Goal: Task Accomplishment & Management: Complete application form

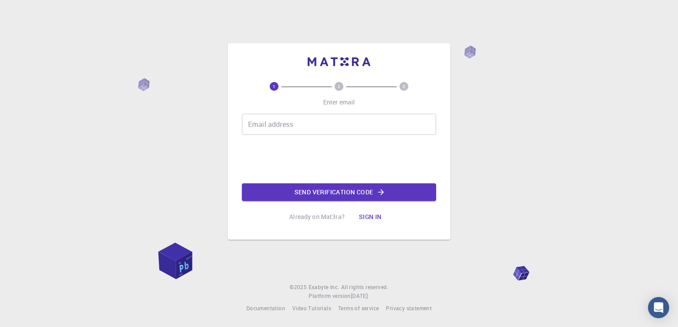
click at [292, 126] on input "Email address" at bounding box center [339, 124] width 194 height 21
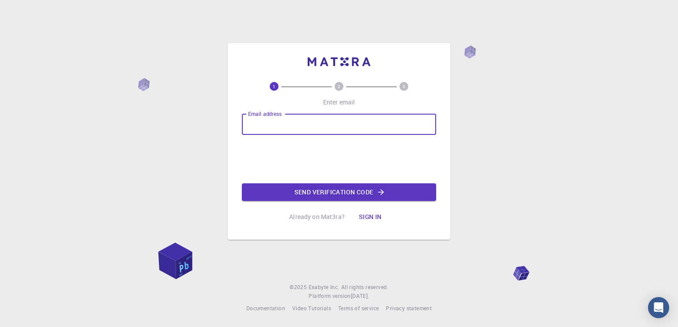
type input "praveens.mz23@bitsathy.ac.in"
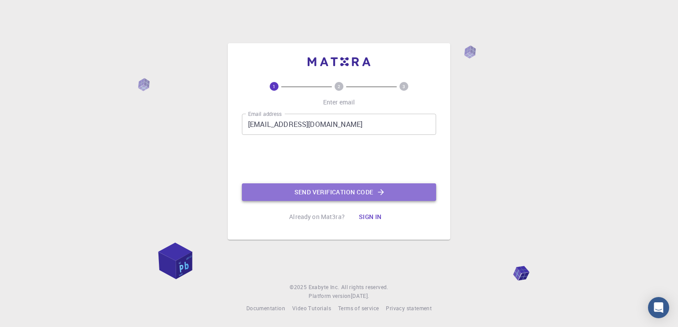
click at [304, 197] on button "Send verification code" at bounding box center [339, 193] width 194 height 18
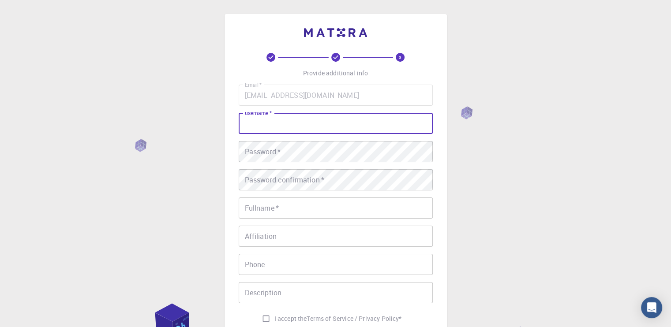
click at [304, 120] on input "username   *" at bounding box center [336, 123] width 194 height 21
type input "bduwebfuebfuheb"
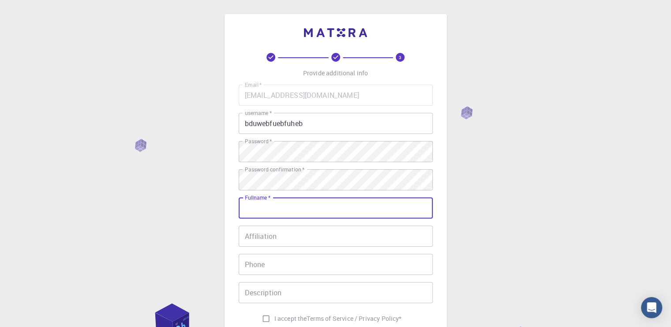
click at [374, 215] on input "Fullname   *" at bounding box center [336, 208] width 194 height 21
type input "rngiungiurng"
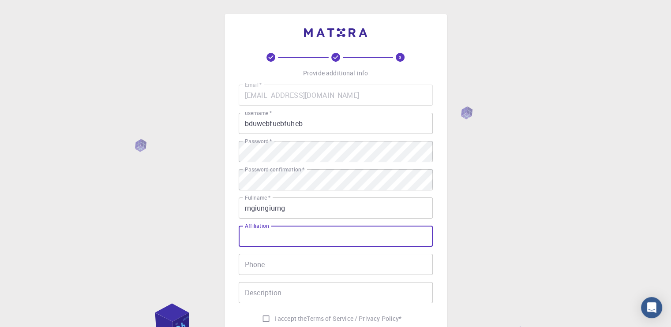
click at [367, 239] on input "Affiliation" at bounding box center [336, 236] width 194 height 21
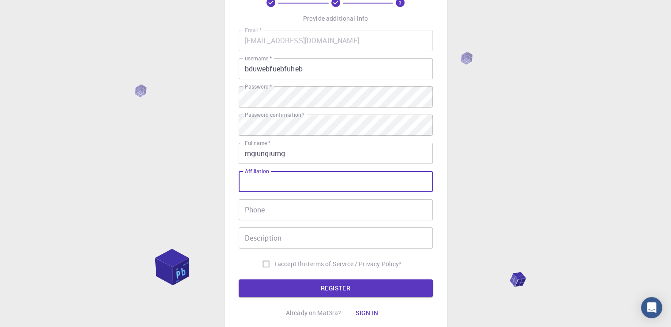
scroll to position [58, 0]
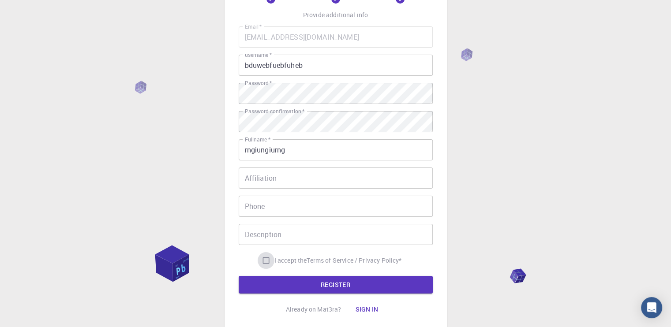
click at [262, 261] on input "I accept the Terms of Service / Privacy Policy *" at bounding box center [266, 260] width 17 height 17
checkbox input "true"
click at [270, 287] on button "REGISTER" at bounding box center [336, 285] width 194 height 18
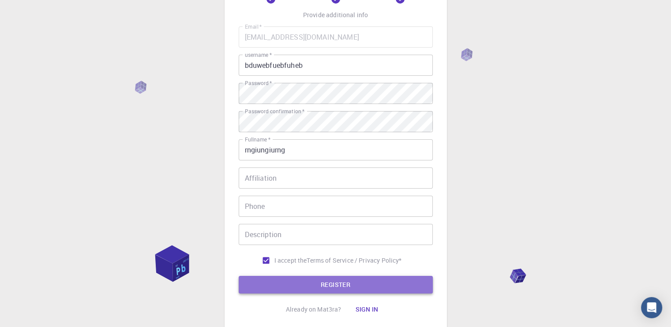
click at [270, 287] on button "REGISTER" at bounding box center [336, 285] width 194 height 18
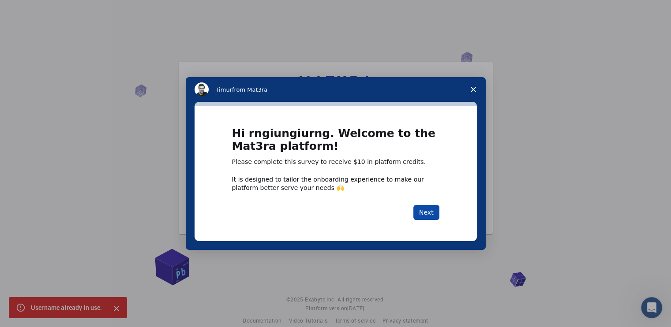
click at [428, 213] on button "Next" at bounding box center [426, 212] width 26 height 15
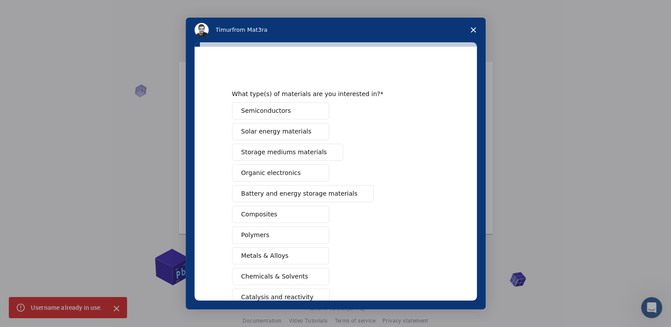
click at [294, 112] on button "Semiconductors" at bounding box center [280, 110] width 97 height 17
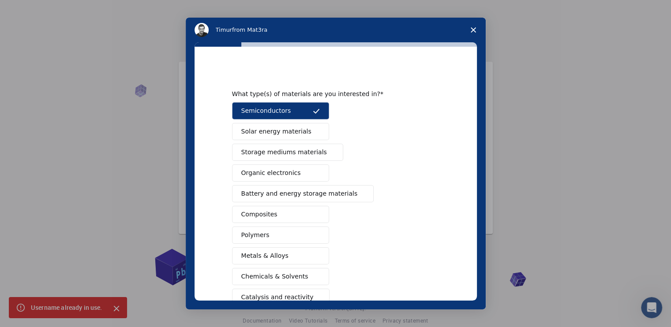
click at [295, 130] on span "Solar energy materials" at bounding box center [276, 131] width 70 height 9
click at [297, 154] on span "Storage mediums materials" at bounding box center [284, 152] width 86 height 9
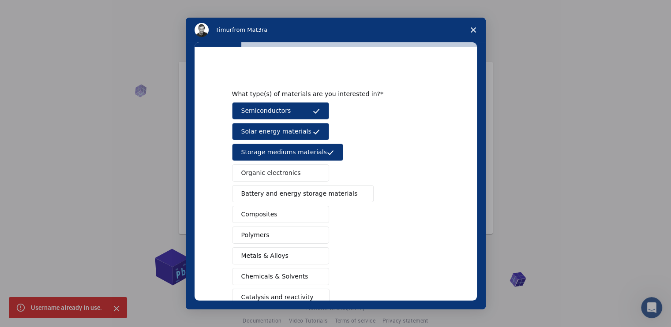
click at [300, 173] on button "Organic electronics" at bounding box center [280, 173] width 97 height 17
click at [300, 197] on span "Battery and energy storage materials" at bounding box center [299, 193] width 116 height 9
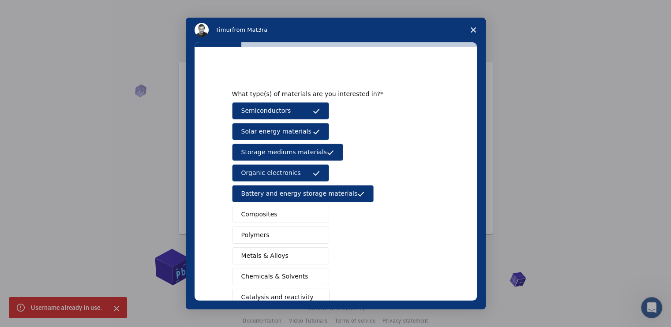
drag, startPoint x: 300, startPoint y: 211, endPoint x: 303, endPoint y: 234, distance: 23.1
click at [303, 234] on div "Semiconductors Solar energy materials Storage mediums materials Organic electro…" at bounding box center [335, 224] width 207 height 245
click at [303, 234] on button "Polymers" at bounding box center [280, 235] width 97 height 17
click at [301, 216] on button "Composites" at bounding box center [280, 214] width 97 height 17
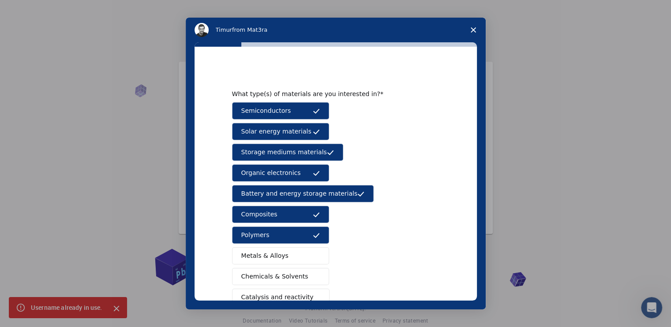
click at [297, 253] on button "Metals & Alloys" at bounding box center [280, 256] width 97 height 17
click at [289, 272] on span "Chemicals & Solvents" at bounding box center [274, 276] width 67 height 9
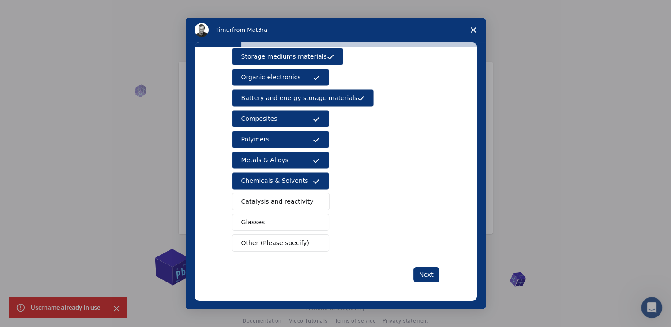
scroll to position [10, 0]
click at [280, 206] on button "Catalysis and reactivity" at bounding box center [281, 201] width 98 height 17
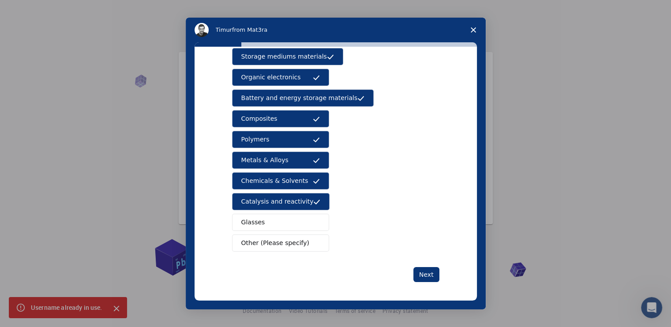
click at [282, 225] on button "Glasses" at bounding box center [280, 222] width 97 height 17
click at [285, 235] on button "Other (Please specify)" at bounding box center [280, 243] width 97 height 17
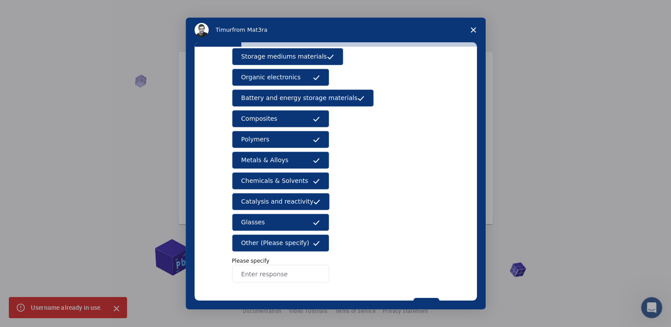
click at [297, 239] on span "Other (Please specify)" at bounding box center [275, 243] width 68 height 9
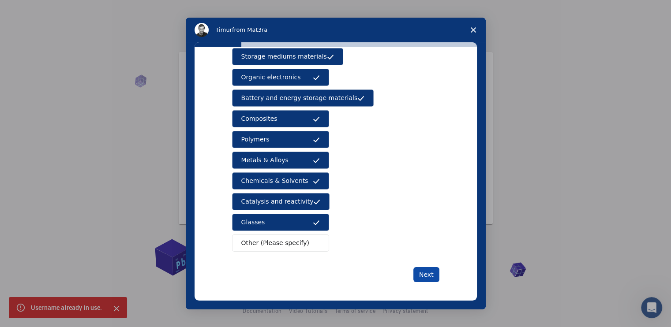
click at [431, 276] on button "Next" at bounding box center [426, 274] width 26 height 15
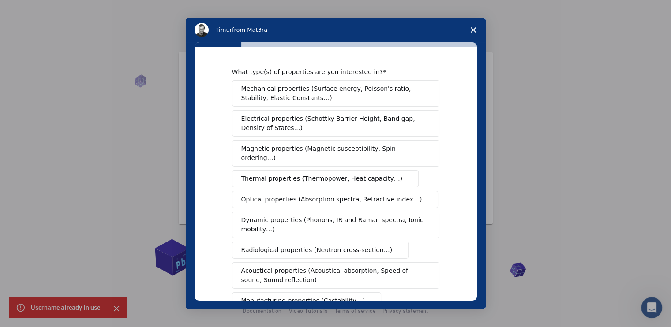
click at [357, 96] on span "Mechanical properties (Surface energy, Poisson's ratio, Stability, Elastic Cons…" at bounding box center [333, 93] width 184 height 19
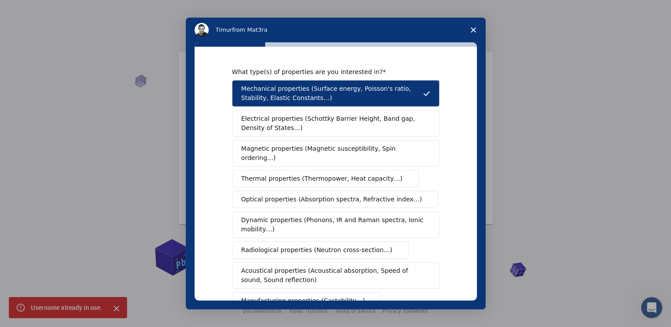
click at [357, 124] on span "Electrical properties (Schottky Barrier Height, Band gap, Density of States…)" at bounding box center [333, 123] width 184 height 19
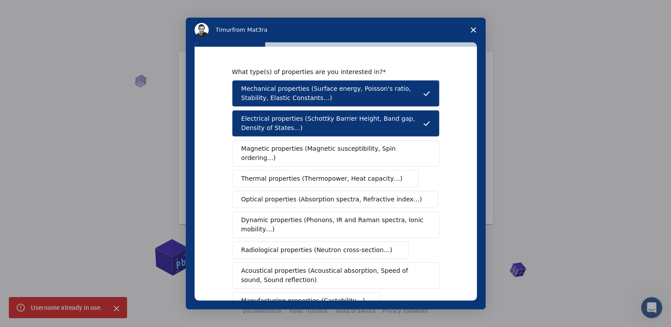
click at [356, 170] on button "Thermal properties (Thermopower, Heat capacity…)" at bounding box center [325, 178] width 187 height 17
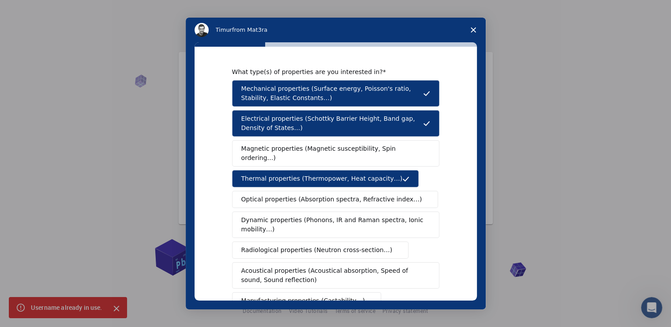
click at [345, 153] on button "Magnetic properties (Magnetic susceptibility, Spin ordering…)" at bounding box center [335, 153] width 207 height 26
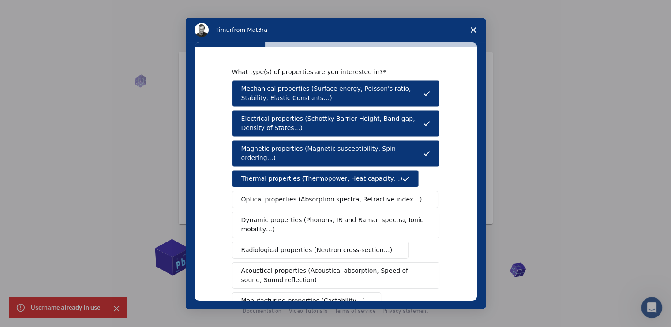
click at [348, 195] on span "Optical properties (Absorption spectra, Refractive index…)" at bounding box center [331, 199] width 181 height 9
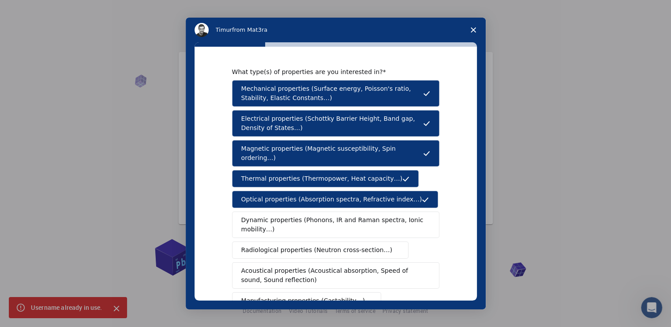
click at [346, 218] on span "Dynamic properties (Phonons, IR and Raman spectra, Ionic mobility…)" at bounding box center [332, 225] width 183 height 19
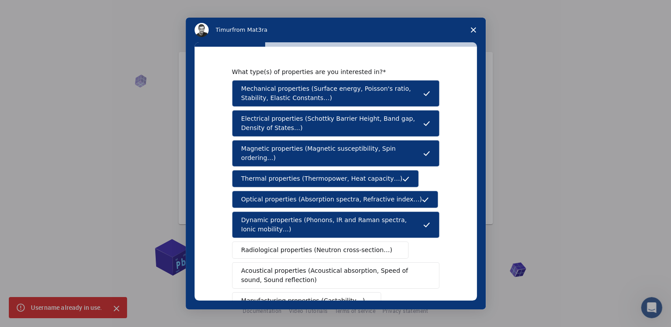
click at [345, 246] on span "Radiological properties (Neutron cross-section…)" at bounding box center [316, 250] width 151 height 9
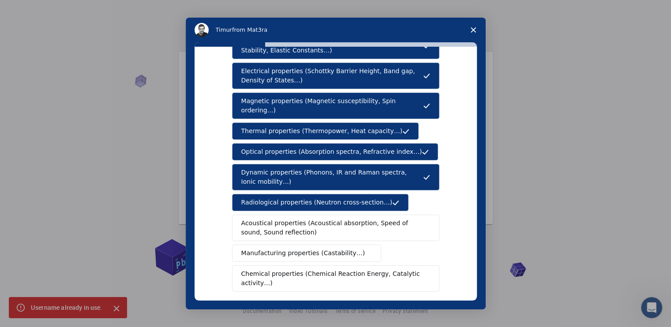
scroll to position [48, 0]
click at [346, 222] on span "Acoustical properties (Acoustical absorption, Speed of sound, Sound reflection)" at bounding box center [333, 228] width 184 height 19
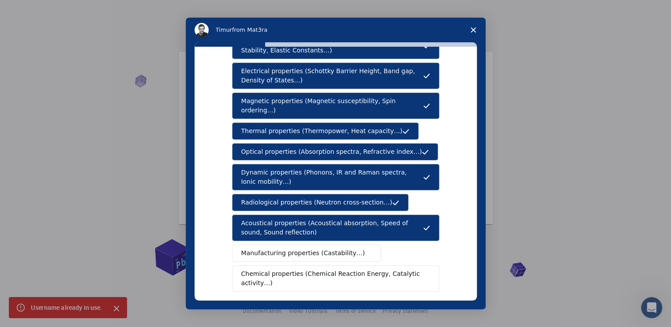
click at [348, 250] on button "Manufacturing properties (Castability…)" at bounding box center [307, 253] width 150 height 17
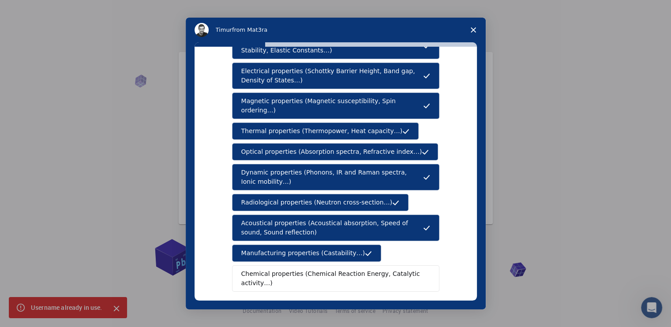
click at [349, 270] on span "Chemical properties (Chemical Reaction Energy, Catalytic activity…)" at bounding box center [332, 279] width 183 height 19
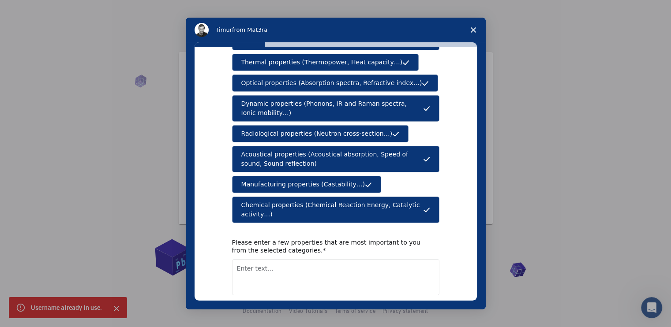
scroll to position [116, 0]
click at [304, 259] on textarea "Enter text..." at bounding box center [335, 277] width 207 height 36
click at [419, 311] on button "Next" at bounding box center [426, 318] width 26 height 15
click at [307, 259] on textarea "Enter text..." at bounding box center [335, 277] width 207 height 36
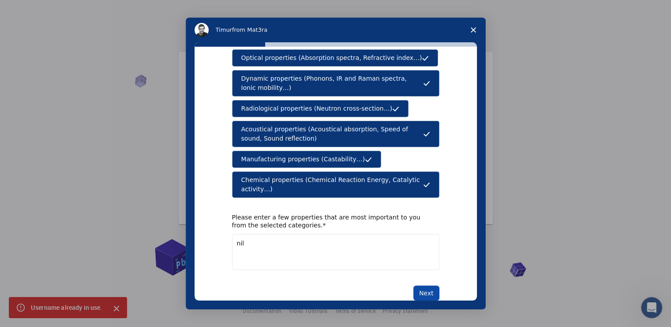
type textarea "nil"
click at [436, 286] on button "Next" at bounding box center [426, 293] width 26 height 15
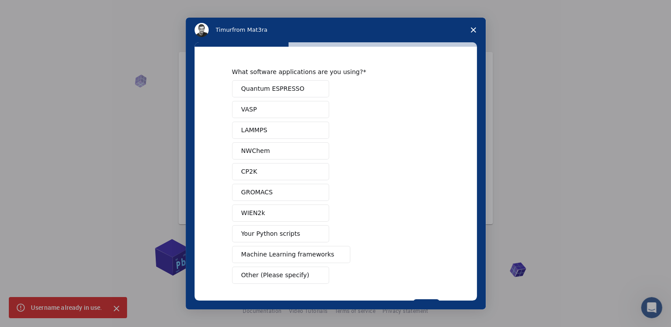
click at [290, 84] on span "Quantum ESPRESSO" at bounding box center [272, 88] width 63 height 9
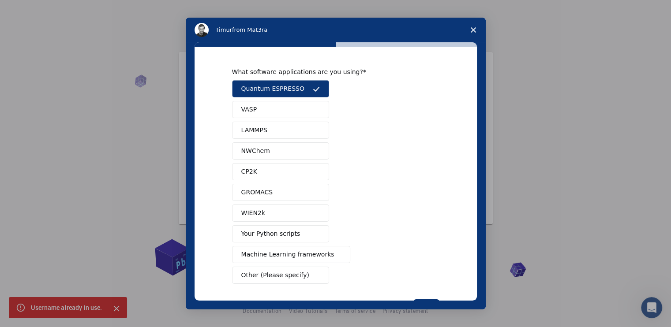
click at [289, 110] on button "VASP" at bounding box center [280, 109] width 97 height 17
click at [291, 127] on button "LAMMPS" at bounding box center [280, 130] width 97 height 17
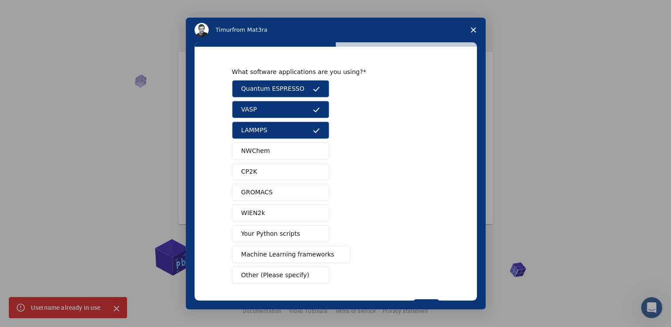
click at [292, 146] on button "NWChem" at bounding box center [280, 151] width 97 height 17
click at [293, 170] on button "CP2K" at bounding box center [280, 171] width 97 height 17
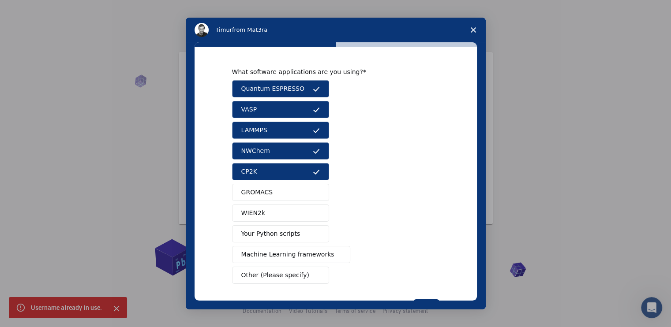
click at [292, 196] on button "GROMACS" at bounding box center [280, 192] width 97 height 17
drag, startPoint x: 291, startPoint y: 207, endPoint x: 286, endPoint y: 211, distance: 6.6
click at [286, 211] on button "WIEN2k" at bounding box center [280, 213] width 97 height 17
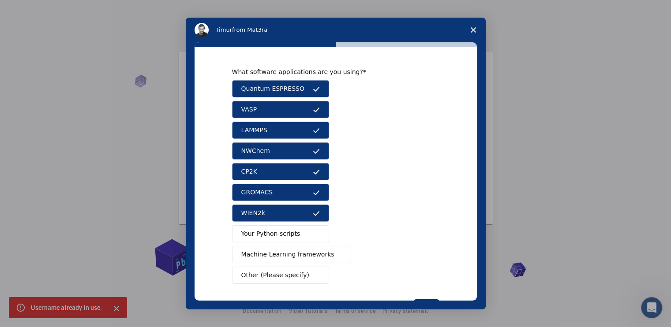
drag, startPoint x: 286, startPoint y: 211, endPoint x: 287, endPoint y: 230, distance: 19.0
click at [287, 230] on div "Quantum ESPRESSO VASP LAMMPS NWChem CP2K GROMACS WIEN2k Your Python scripts Mac…" at bounding box center [335, 182] width 207 height 204
drag, startPoint x: 287, startPoint y: 230, endPoint x: 288, endPoint y: 248, distance: 17.7
click at [288, 248] on div "Quantum ESPRESSO VASP LAMMPS NWChem CP2K GROMACS WIEN2k Your Python scripts Mac…" at bounding box center [335, 182] width 207 height 204
click at [288, 248] on button "Machine Learning frameworks" at bounding box center [291, 254] width 119 height 17
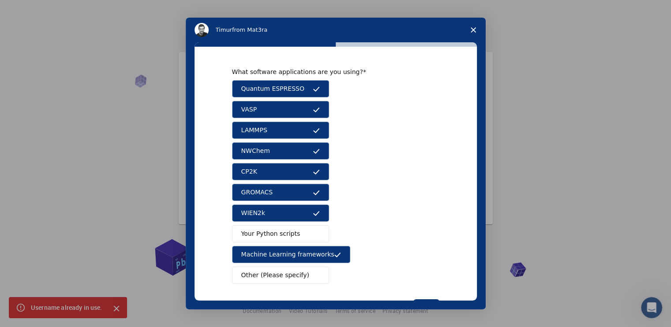
click at [289, 237] on button "Your Python scripts" at bounding box center [280, 233] width 97 height 17
click at [294, 276] on span "Other (Please specify)" at bounding box center [275, 275] width 68 height 9
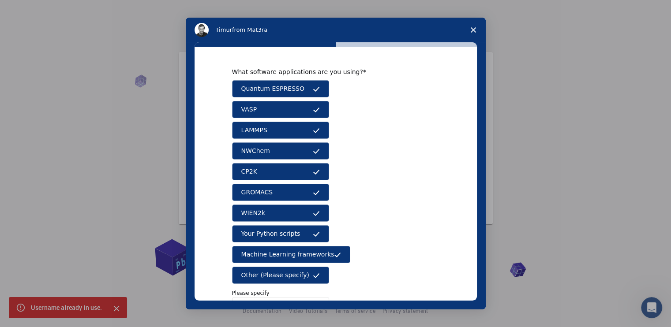
scroll to position [64, 0]
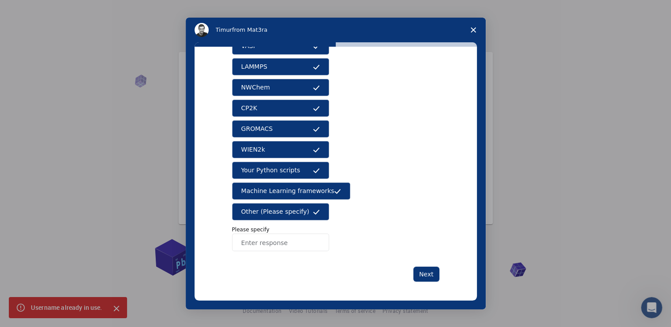
click at [316, 215] on button "Other (Please specify)" at bounding box center [280, 211] width 97 height 17
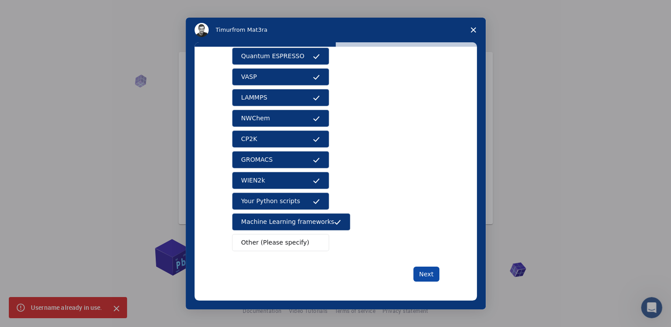
click at [417, 274] on button "Next" at bounding box center [426, 274] width 26 height 15
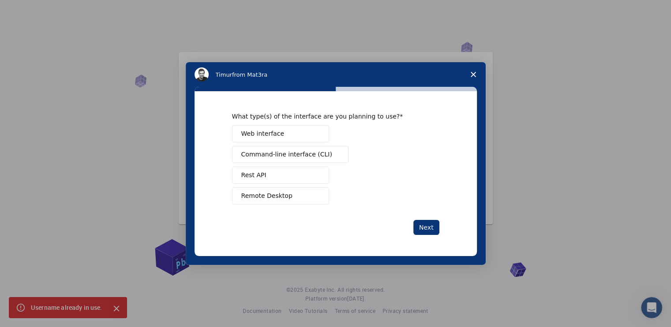
click at [304, 128] on button "Web interface" at bounding box center [280, 133] width 97 height 17
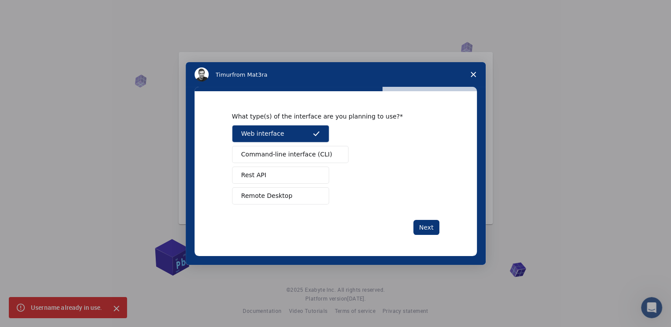
click at [309, 150] on span "Command-line interface (CLI)" at bounding box center [286, 154] width 91 height 9
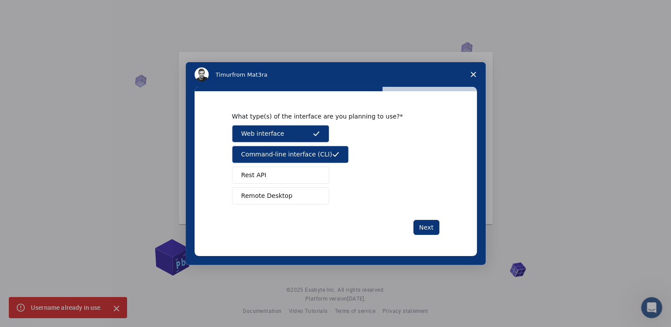
click at [313, 188] on button "Remote Desktop" at bounding box center [280, 196] width 97 height 17
click at [312, 179] on button "Rest API" at bounding box center [280, 175] width 97 height 17
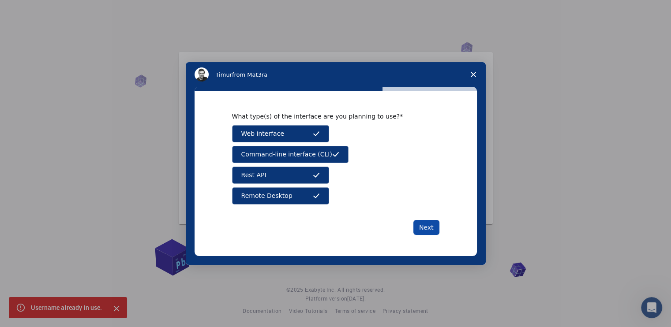
click at [424, 224] on button "Next" at bounding box center [426, 227] width 26 height 15
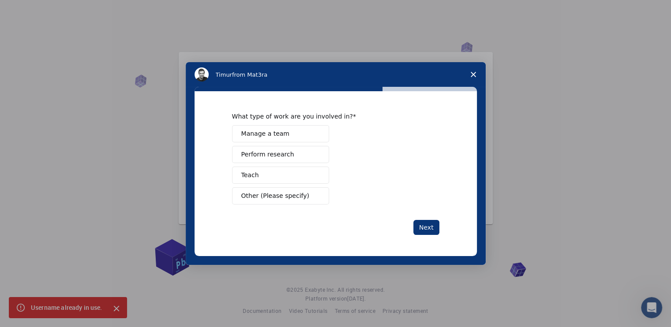
click at [304, 140] on button "Manage a team" at bounding box center [280, 133] width 97 height 17
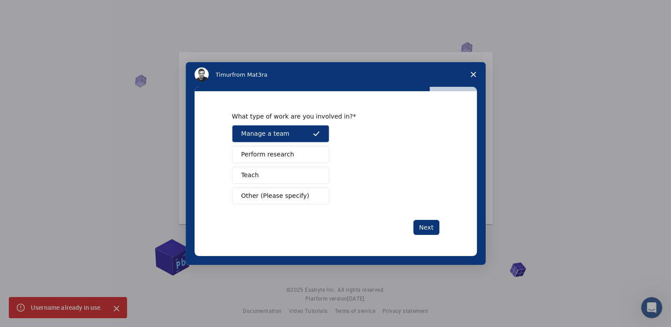
click at [304, 150] on button "Perform research" at bounding box center [280, 154] width 97 height 17
click at [304, 176] on button "Teach" at bounding box center [280, 175] width 97 height 17
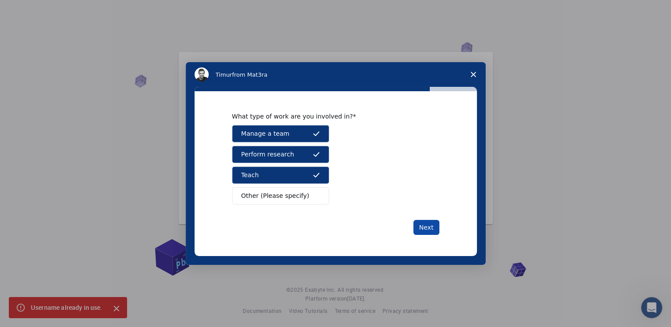
click at [424, 233] on button "Next" at bounding box center [426, 227] width 26 height 15
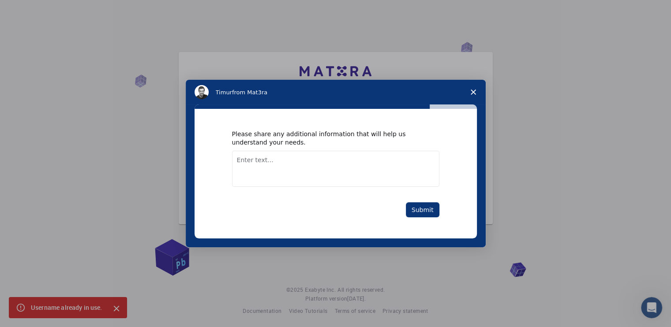
click at [335, 170] on textarea "Enter text..." at bounding box center [335, 169] width 207 height 36
type textarea "nil"
click at [415, 215] on button "Submit" at bounding box center [423, 210] width 34 height 15
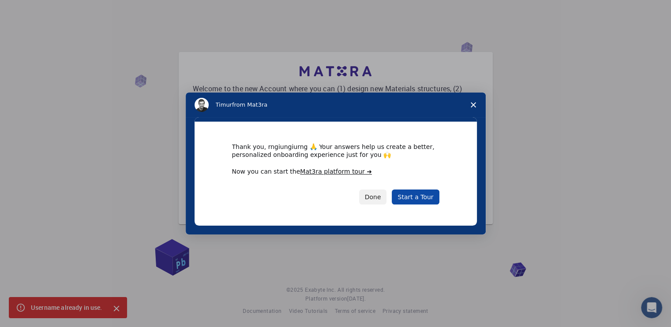
click at [415, 196] on link "Start a Tour" at bounding box center [415, 197] width 47 height 15
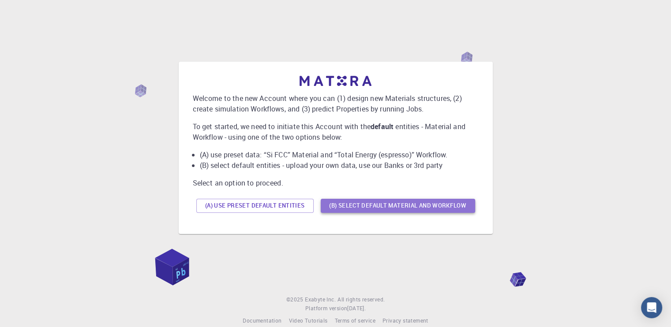
click at [356, 206] on button "(B) Select default material and workflow" at bounding box center [398, 206] width 154 height 14
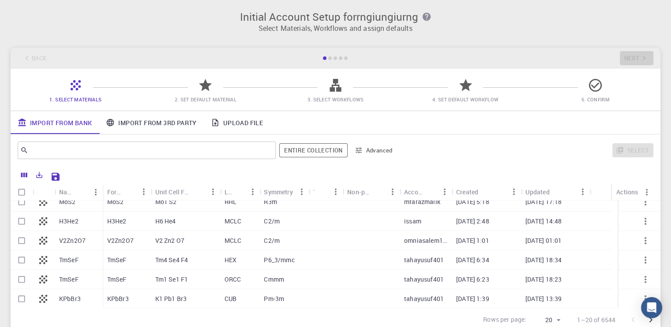
scroll to position [73, 0]
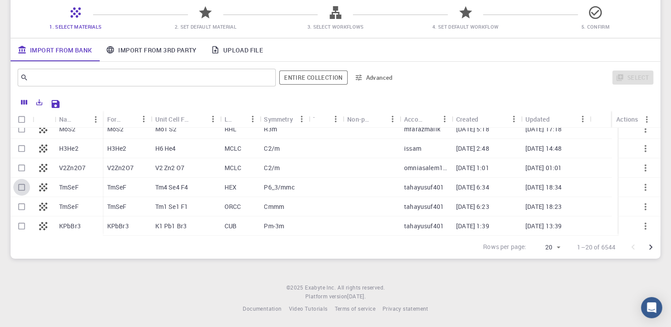
click at [24, 191] on input "Select row" at bounding box center [21, 187] width 17 height 17
checkbox input "true"
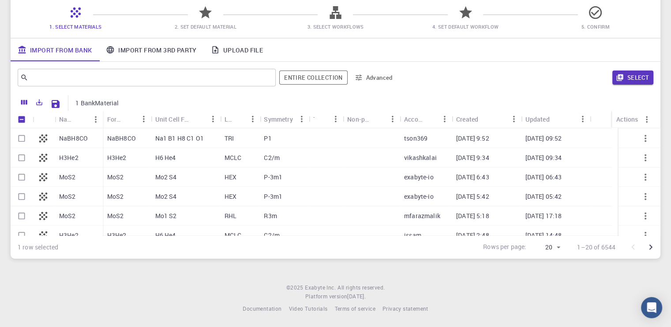
scroll to position [194, 0]
click at [631, 77] on button "Select" at bounding box center [632, 78] width 41 height 14
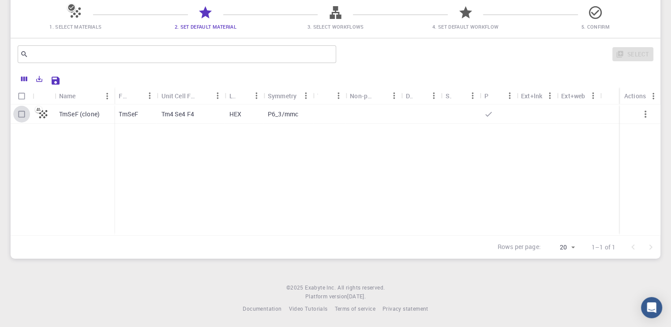
click at [19, 114] on input "Select row" at bounding box center [21, 114] width 17 height 17
checkbox input "true"
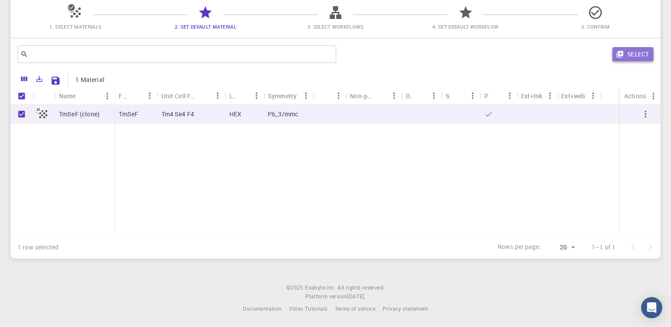
click at [638, 53] on button "Select" at bounding box center [632, 54] width 41 height 14
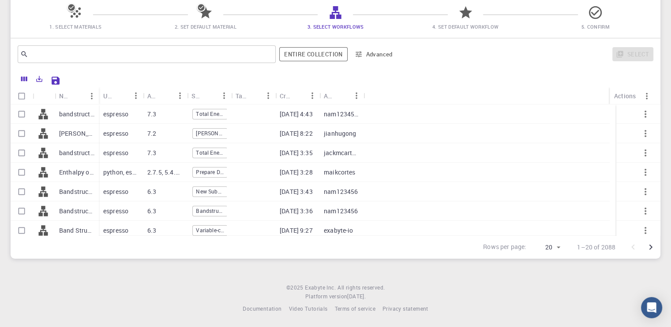
click at [318, 177] on div "08-21-2025 3:28" at bounding box center [297, 172] width 44 height 19
checkbox input "true"
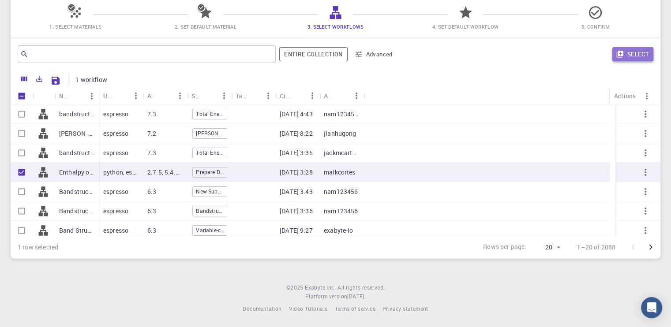
click at [645, 58] on button "Select" at bounding box center [632, 54] width 41 height 14
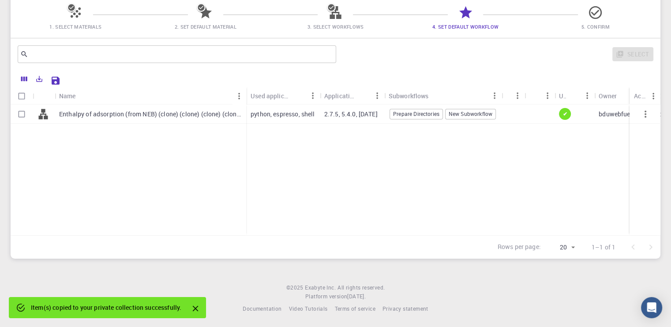
click at [338, 113] on p "2.7.5, 5.4.0, 4.2.46" at bounding box center [350, 114] width 53 height 9
checkbox input "true"
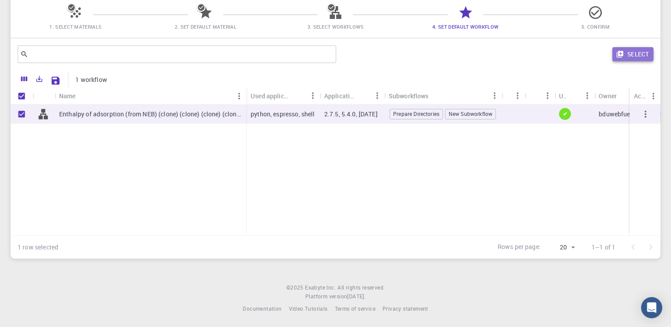
click at [637, 54] on button "Select" at bounding box center [632, 54] width 41 height 14
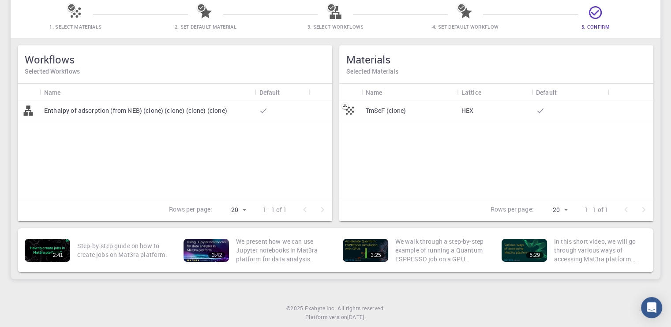
click at [372, 119] on div "TmSeF (clone)" at bounding box center [409, 110] width 96 height 19
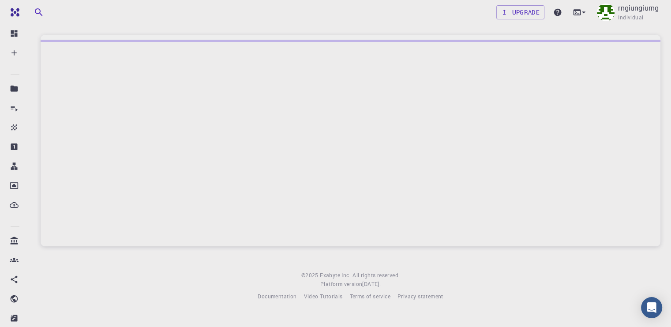
click at [372, 119] on div at bounding box center [351, 143] width 620 height 206
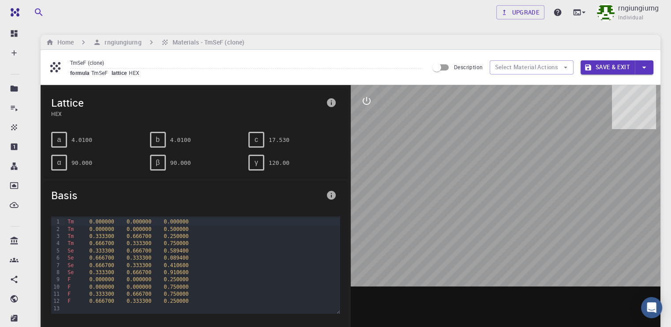
click at [250, 138] on div "c" at bounding box center [256, 140] width 16 height 16
drag, startPoint x: 250, startPoint y: 138, endPoint x: 260, endPoint y: 153, distance: 17.9
click at [260, 153] on div "a 4.0100 b 4.0100 c 17.530 α 90.000 β 90.000 γ 120.00" at bounding box center [192, 148] width 296 height 46
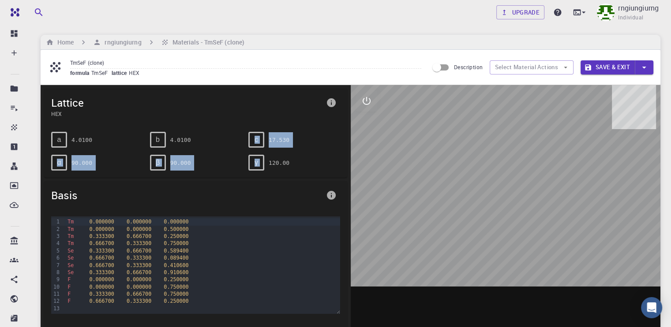
click at [260, 153] on div "γ 120.00" at bounding box center [290, 159] width 99 height 23
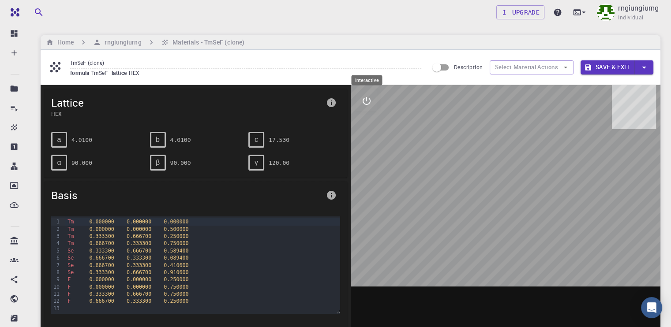
click at [375, 107] on button "interactive" at bounding box center [366, 100] width 21 height 21
